Goal: Transaction & Acquisition: Purchase product/service

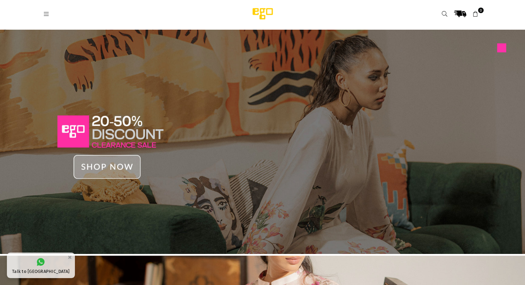
click at [102, 162] on img at bounding box center [262, 142] width 525 height 224
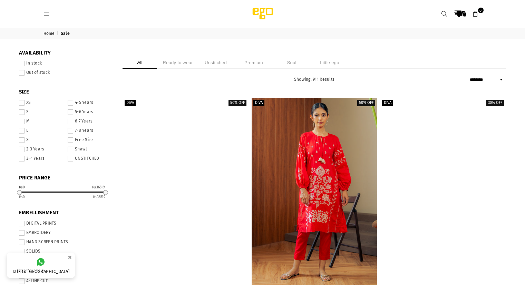
select select "******"
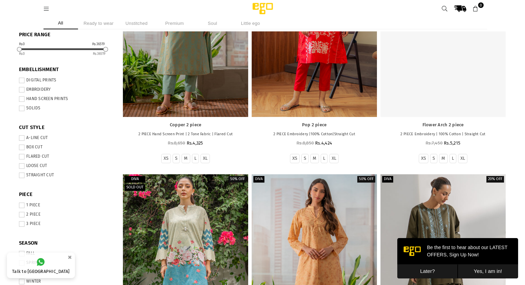
scroll to position [169, 0]
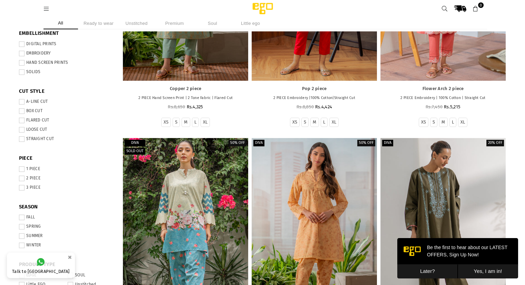
click at [424, 269] on button "Later?" at bounding box center [427, 271] width 60 height 14
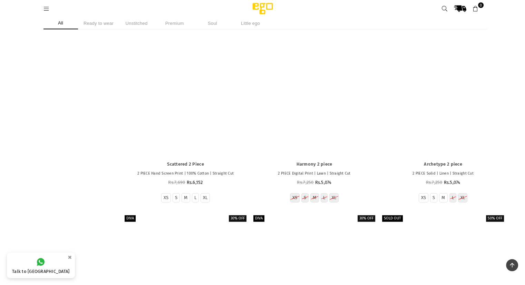
scroll to position [6995, 0]
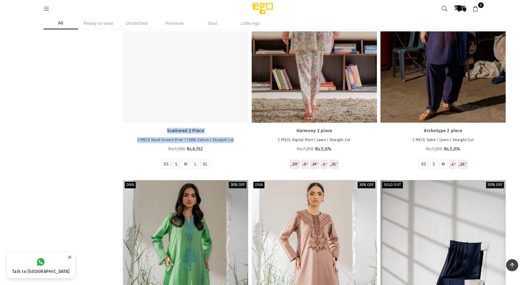
drag, startPoint x: 239, startPoint y: 135, endPoint x: 235, endPoint y: 40, distance: 94.7
click at [235, 40] on div "Diva 20% off Scattered 2 Piece 2 PIECE Hand Screen Print | 100% Cotton | Straig…" at bounding box center [186, 51] width 126 height 235
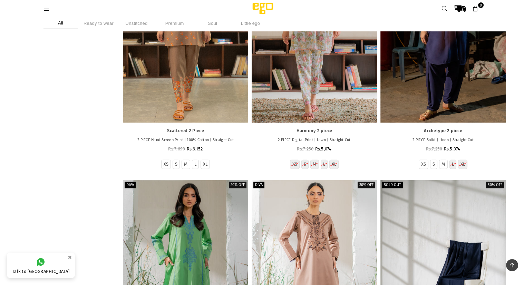
click at [104, 18] on li "Ready to wear" at bounding box center [98, 23] width 35 height 12
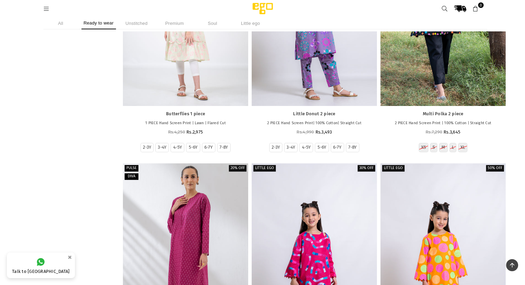
scroll to position [19117, 0]
